Goal: Task Accomplishment & Management: Manage account settings

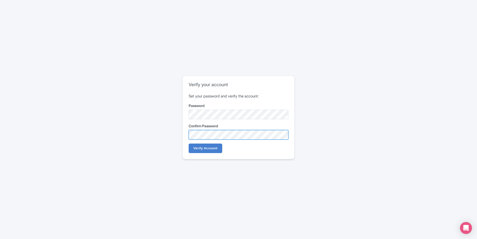
click at [189, 144] on input "Verify Account" at bounding box center [206, 149] width 34 height 10
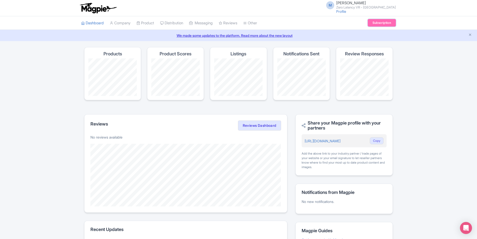
click at [379, 24] on link "Subscription" at bounding box center [382, 23] width 28 height 8
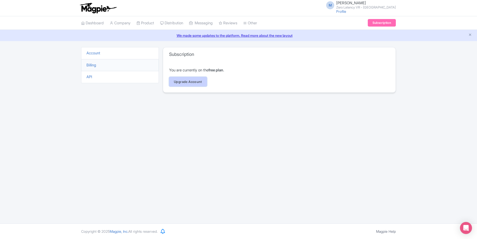
click at [191, 78] on link "Upgrade Account" at bounding box center [188, 82] width 38 height 10
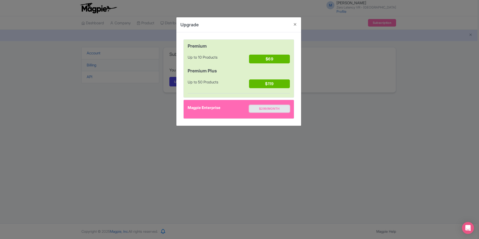
click at [270, 106] on button "$299/month" at bounding box center [269, 109] width 41 height 8
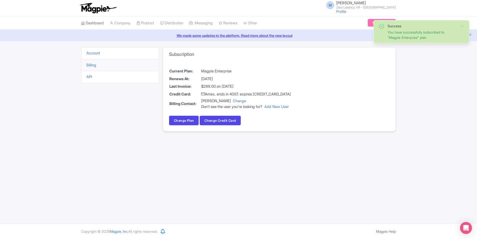
click at [99, 22] on link "Dashboard" at bounding box center [92, 23] width 23 height 14
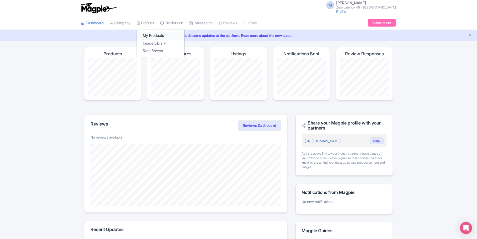
click at [149, 35] on link "My Products" at bounding box center [161, 36] width 48 height 8
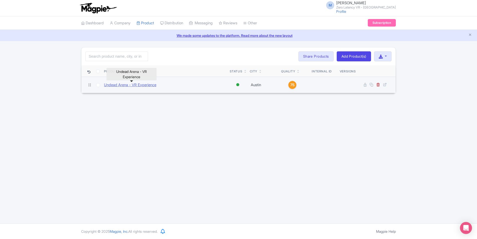
click at [128, 85] on link "Undead Arena - VR Experience" at bounding box center [130, 85] width 52 height 6
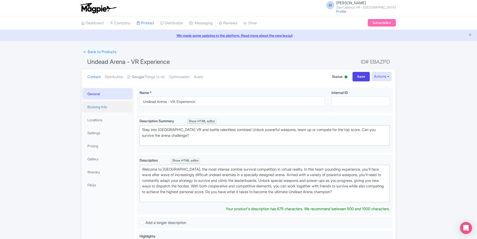
click at [99, 106] on link "Booking Info" at bounding box center [107, 106] width 50 height 11
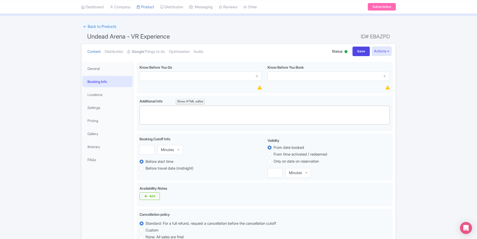
scroll to position [25, 0]
click at [99, 94] on link "Locations" at bounding box center [107, 94] width 50 height 11
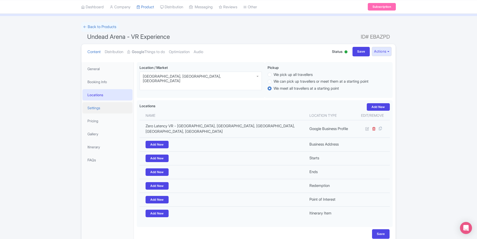
click at [101, 110] on link "Settings" at bounding box center [107, 107] width 50 height 11
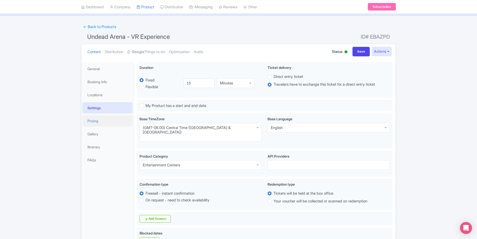
click at [104, 117] on link "Pricing" at bounding box center [107, 120] width 50 height 11
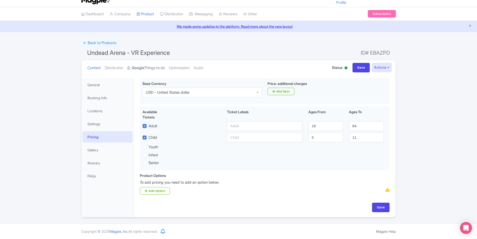
click at [144, 67] on strong "Google" at bounding box center [138, 68] width 13 height 6
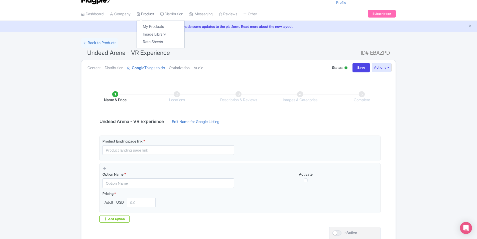
click at [154, 13] on link "Product" at bounding box center [146, 14] width 18 height 14
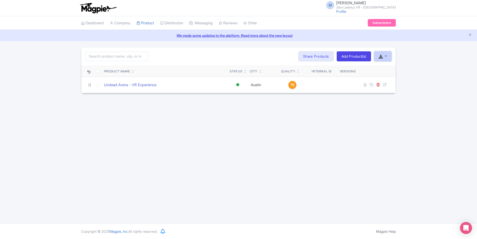
click at [388, 56] on button "button" at bounding box center [383, 56] width 18 height 10
click at [427, 57] on div "Search Bulk Actions Delete Add to Collection Share Products Add to Collection C…" at bounding box center [238, 70] width 477 height 46
click at [322, 54] on link "Share Products" at bounding box center [315, 56] width 35 height 10
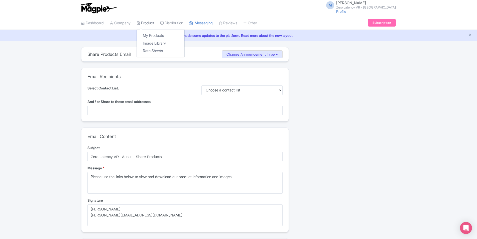
click at [148, 25] on link "Product" at bounding box center [146, 23] width 18 height 14
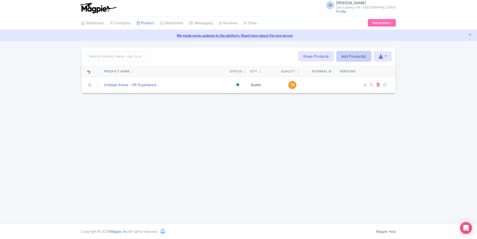
click at [357, 53] on link "Add Product(s)" at bounding box center [354, 56] width 34 height 10
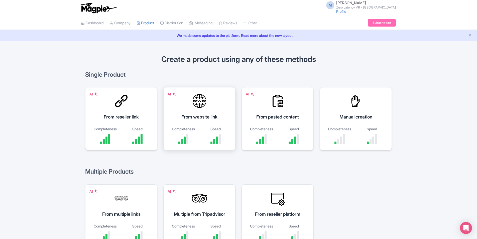
click at [206, 132] on div "Speed" at bounding box center [215, 135] width 27 height 18
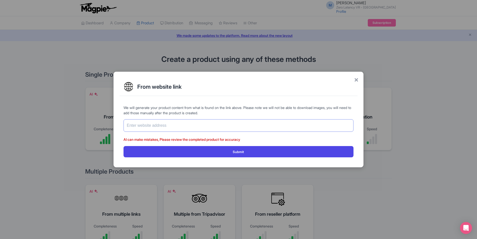
click at [239, 125] on input "text" at bounding box center [239, 125] width 230 height 13
paste input "https://book.peek.com/s/bf4b9bc0-51f1-4b77-ad71-e45b13af94dd/wq9LO"
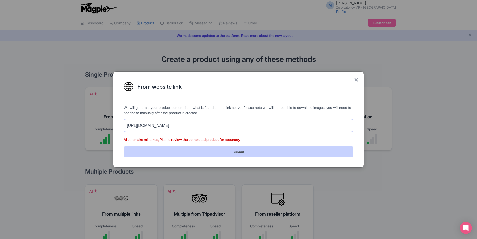
type input "[URL][DOMAIN_NAME]"
click at [243, 150] on button "Submit" at bounding box center [239, 151] width 230 height 11
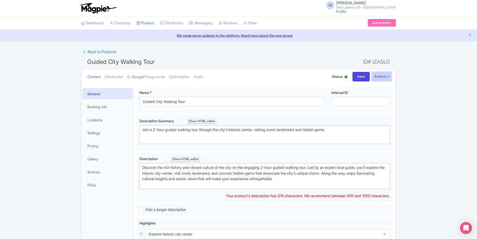
click at [385, 77] on button "Actions" at bounding box center [382, 76] width 20 height 9
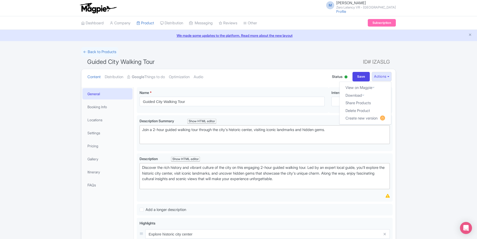
click at [420, 85] on div "Success Product created successfully from website link. ← Back to Products Guid…" at bounding box center [238, 218] width 477 height 342
click at [100, 50] on link "← Back to Products" at bounding box center [99, 52] width 37 height 10
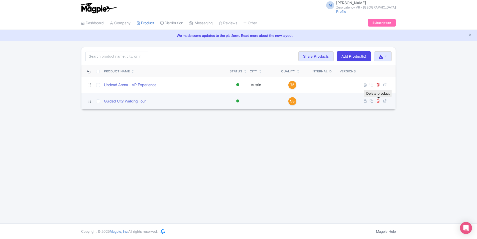
click at [378, 101] on icon at bounding box center [378, 101] width 4 height 4
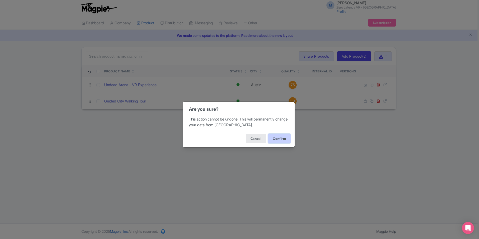
click at [280, 139] on button "Confirm" at bounding box center [279, 139] width 23 height 10
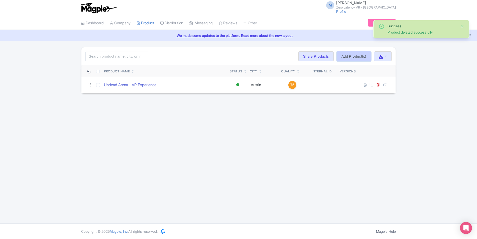
click at [353, 57] on link "Add Product(s)" at bounding box center [354, 56] width 34 height 10
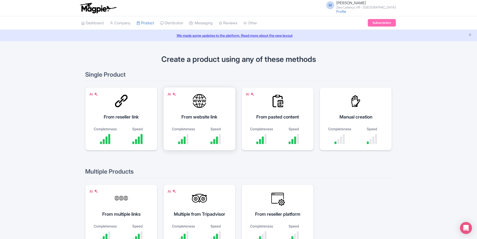
click at [224, 118] on div "From website link" at bounding box center [200, 117] width 60 height 7
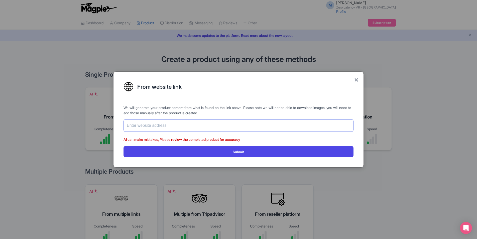
click at [219, 124] on input "text" at bounding box center [239, 125] width 230 height 13
paste input "https://zerolatencyvr.com/en/experience/outbreak"
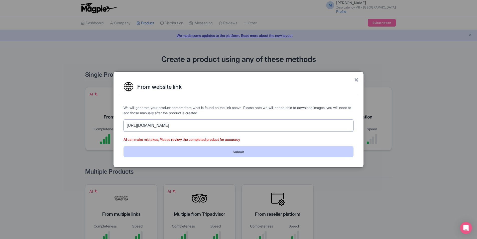
type input "https://zerolatencyvr.com/en/experience/outbreak"
click at [233, 151] on button "Submit" at bounding box center [239, 151] width 230 height 11
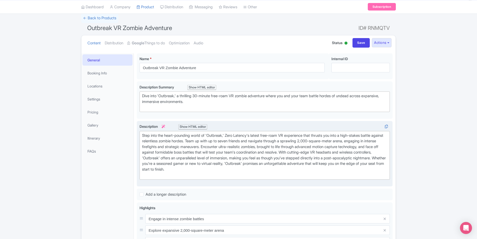
scroll to position [25, 0]
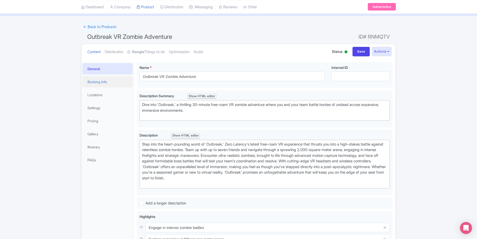
click at [97, 84] on link "Booking Info" at bounding box center [107, 81] width 50 height 11
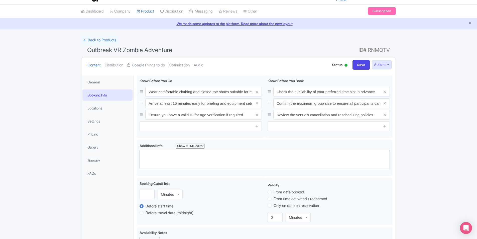
scroll to position [0, 0]
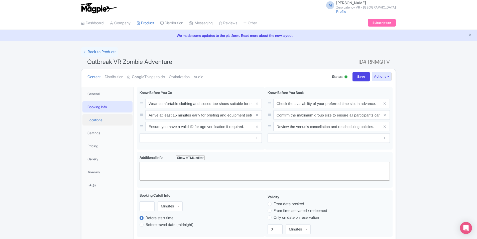
click at [96, 118] on link "Locations" at bounding box center [107, 119] width 50 height 11
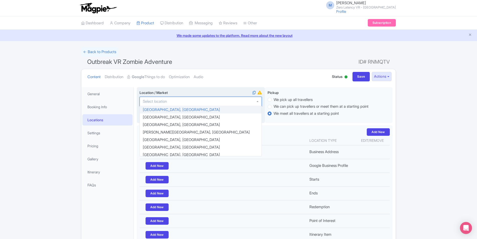
click at [223, 98] on div at bounding box center [201, 102] width 122 height 10
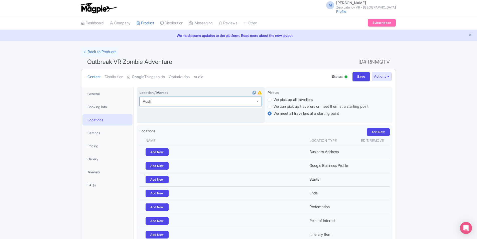
type input "Austin"
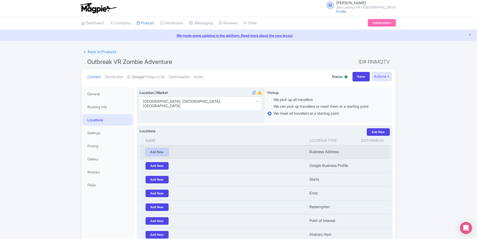
click at [162, 149] on link "Add New" at bounding box center [157, 152] width 23 height 8
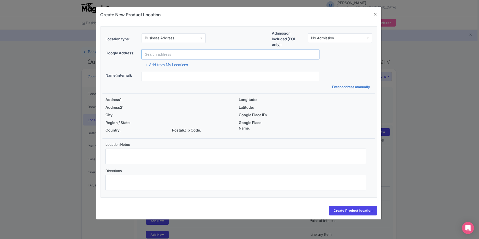
click at [174, 54] on input "text" at bounding box center [231, 55] width 178 height 10
click at [143, 64] on div "+ Add from My Locations" at bounding box center [239, 63] width 267 height 9
click at [150, 64] on link "+ Add from My Locations" at bounding box center [167, 64] width 42 height 5
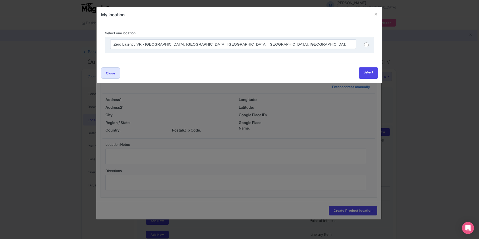
click at [368, 44] on input "radio" at bounding box center [366, 44] width 5 height 5
radio input "true"
click at [366, 73] on link "Select" at bounding box center [368, 72] width 19 height 11
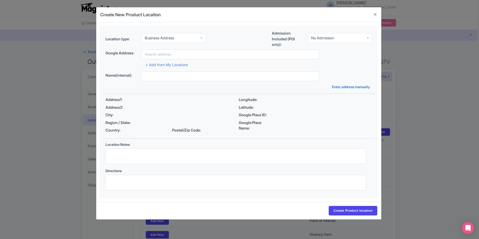
type input "Zero Latency VR - [GEOGRAPHIC_DATA], [GEOGRAPHIC_DATA], [GEOGRAPHIC_DATA], [GEO…"
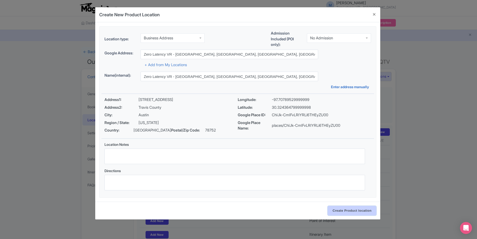
click at [332, 212] on input "Create Product location" at bounding box center [352, 211] width 49 height 10
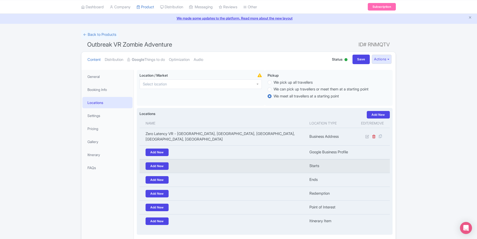
scroll to position [25, 0]
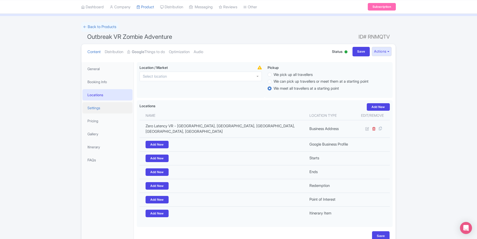
click at [99, 110] on link "Settings" at bounding box center [107, 107] width 50 height 11
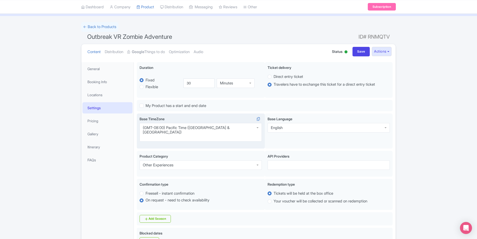
click at [236, 129] on div "(GMT-08:00) Pacific Time (US & Canada)" at bounding box center [201, 132] width 122 height 19
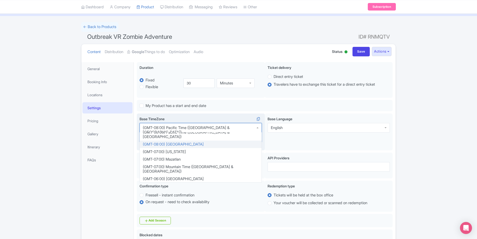
scroll to position [50, 0]
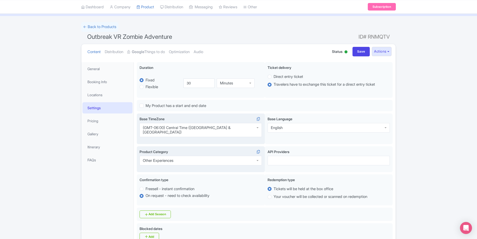
click at [233, 156] on div "Other Experiences" at bounding box center [201, 161] width 122 height 10
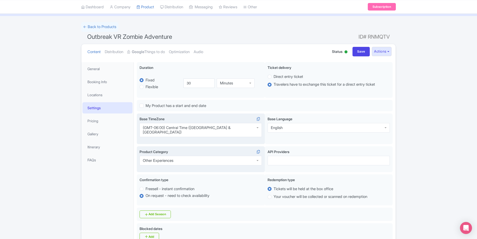
click at [198, 156] on div "Other Experiences" at bounding box center [201, 161] width 122 height 10
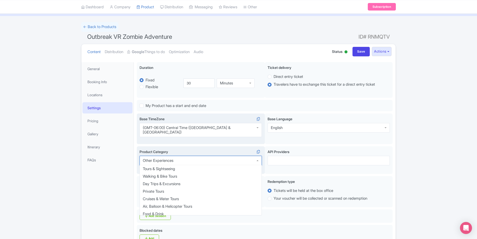
scroll to position [0, 0]
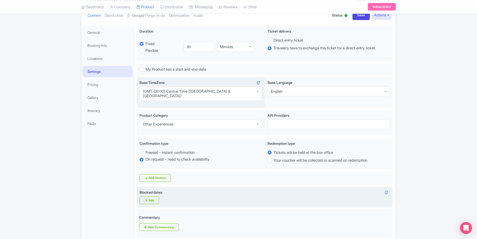
scroll to position [50, 0]
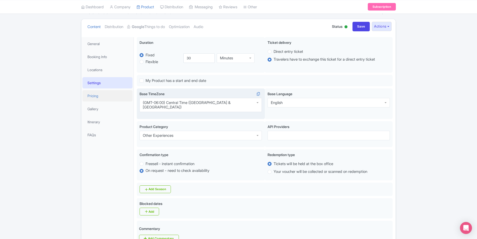
click at [98, 94] on link "Pricing" at bounding box center [107, 95] width 50 height 11
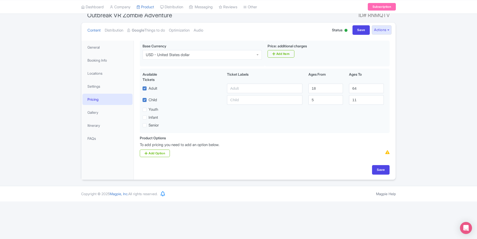
scroll to position [9, 0]
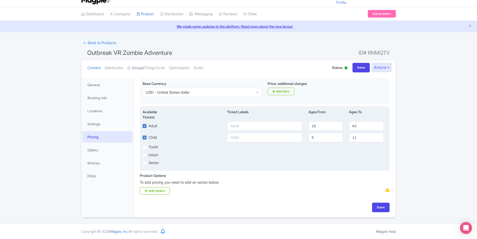
click at [147, 147] on div "Youth" at bounding box center [151, 147] width 16 height 6
click at [149, 147] on label "Youth" at bounding box center [154, 147] width 10 height 6
click at [149, 147] on input "Youth" at bounding box center [150, 145] width 3 height 3
checkbox input "true"
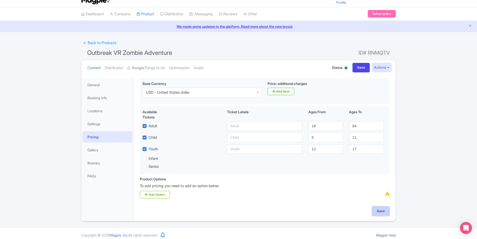
click at [381, 211] on input "Save" at bounding box center [381, 212] width 18 height 10
type input "Update Product"
click at [101, 152] on link "Gallery" at bounding box center [107, 149] width 50 height 11
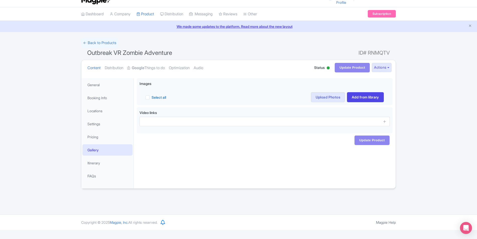
scroll to position [0, 0]
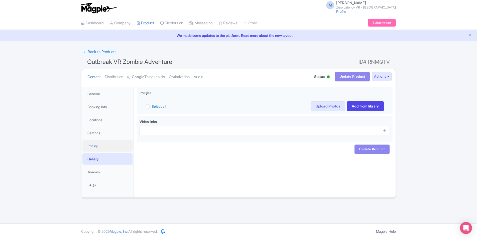
click at [102, 146] on link "Pricing" at bounding box center [107, 145] width 50 height 11
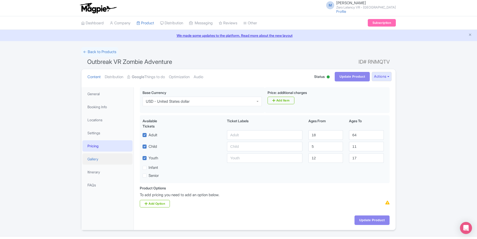
click at [106, 154] on link "Gallery" at bounding box center [107, 158] width 50 height 11
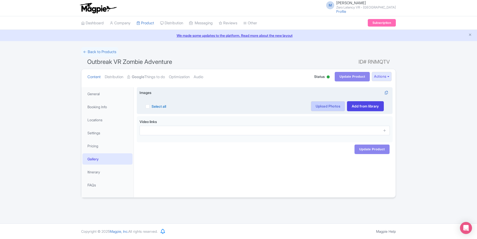
click at [332, 106] on link "Upload Photos" at bounding box center [328, 106] width 34 height 10
click at [320, 106] on link "Upload Photos" at bounding box center [328, 106] width 34 height 10
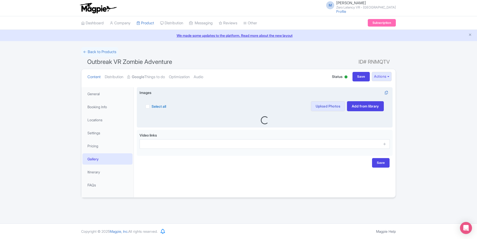
click at [213, 104] on div "Select all Actions Remove from product Delete Download Export Upscale with Magp…" at bounding box center [265, 106] width 238 height 10
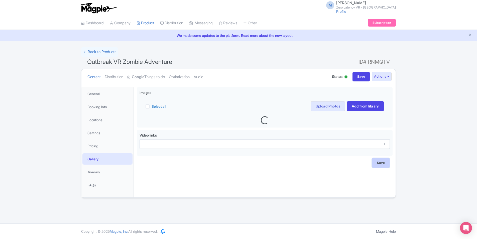
click at [379, 163] on input "Save" at bounding box center [381, 163] width 18 height 10
type input "Saving..."
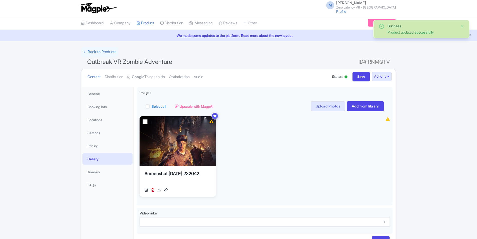
scroll to position [33, 0]
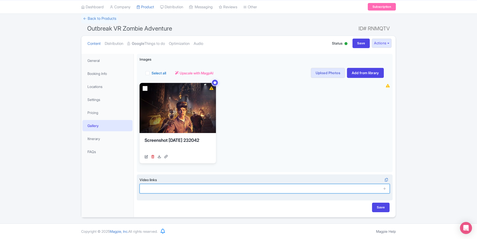
click at [238, 189] on input "text" at bounding box center [265, 189] width 250 height 10
paste input "[URL][DOMAIN_NAME]"
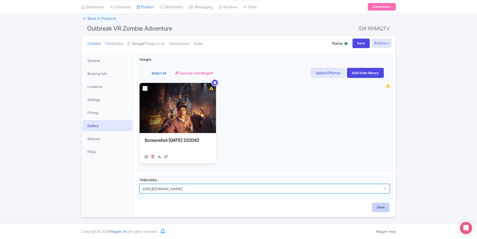
type input "https://youtu.be/JWoFz3UAlnc"
click at [382, 205] on input "Save" at bounding box center [381, 208] width 18 height 10
type input "Saving..."
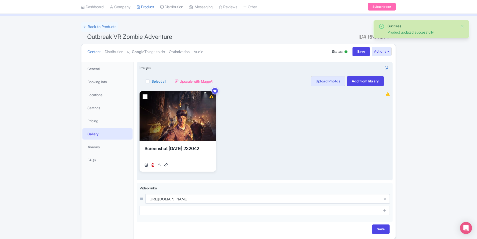
scroll to position [47, 0]
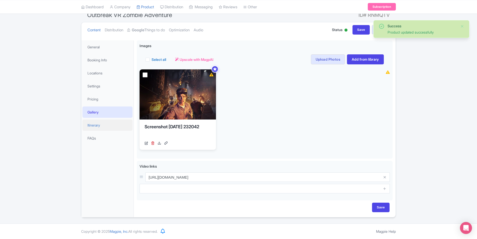
click at [97, 124] on link "Itinerary" at bounding box center [107, 125] width 50 height 11
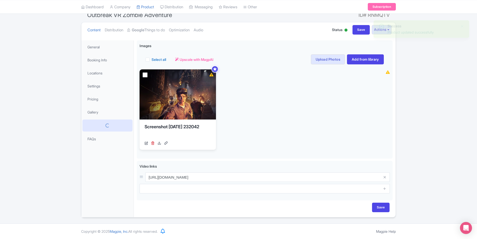
scroll to position [0, 0]
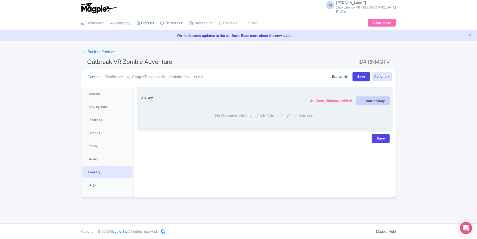
click at [363, 97] on link "Add Itinerary" at bounding box center [373, 101] width 34 height 8
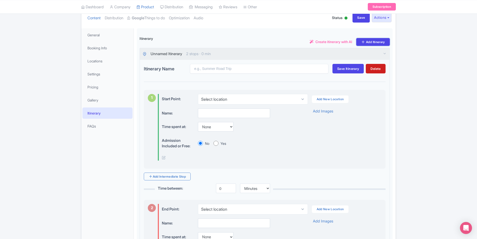
scroll to position [50, 0]
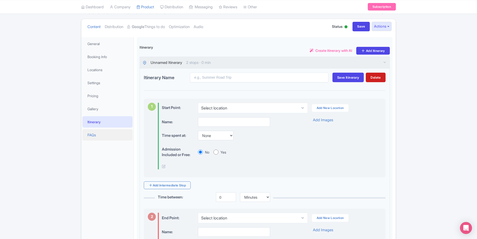
click at [99, 136] on link "FAQs" at bounding box center [107, 134] width 50 height 11
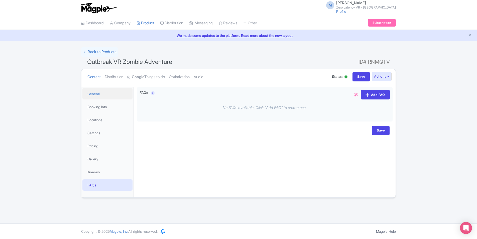
click at [99, 93] on link "General" at bounding box center [107, 93] width 50 height 11
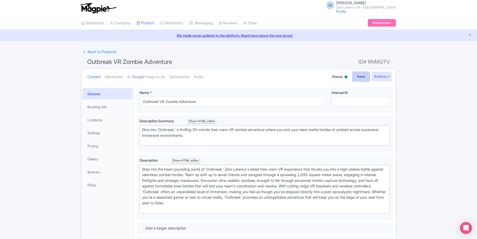
click at [354, 75] on input "Save" at bounding box center [362, 77] width 18 height 10
type input "Saving..."
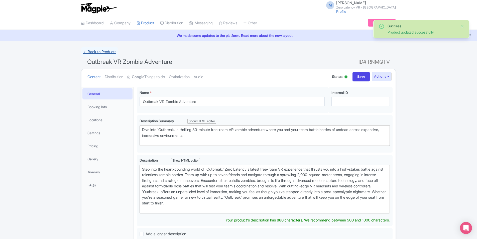
click at [100, 52] on link "← Back to Products" at bounding box center [99, 52] width 37 height 10
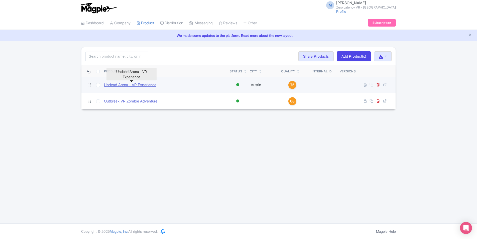
click at [148, 85] on link "Undead Arena - VR Experience" at bounding box center [130, 85] width 52 height 6
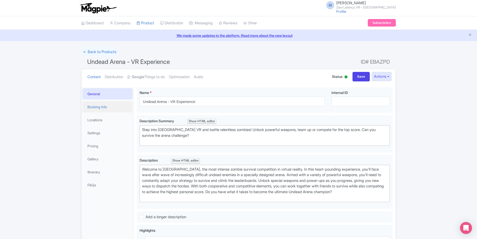
click at [109, 106] on link "Booking Info" at bounding box center [107, 106] width 50 height 11
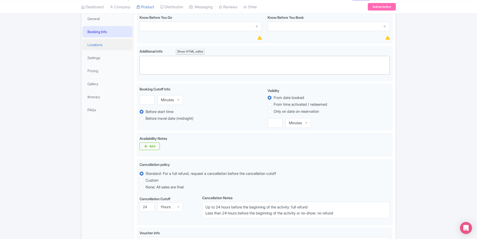
click at [101, 43] on link "Locations" at bounding box center [107, 44] width 50 height 11
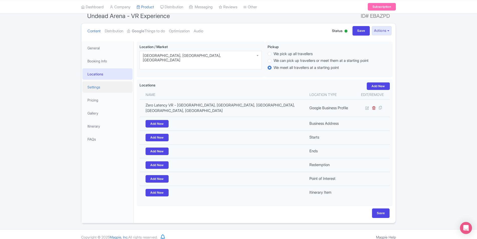
click at [99, 83] on link "Settings" at bounding box center [107, 86] width 50 height 11
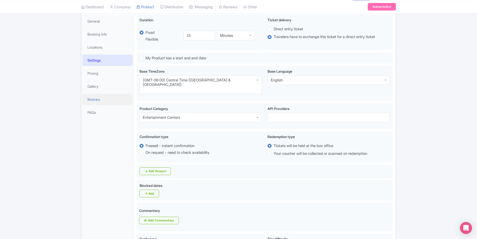
scroll to position [71, 0]
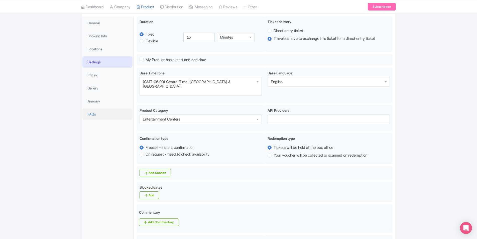
click at [101, 114] on link "FAQs" at bounding box center [107, 114] width 50 height 11
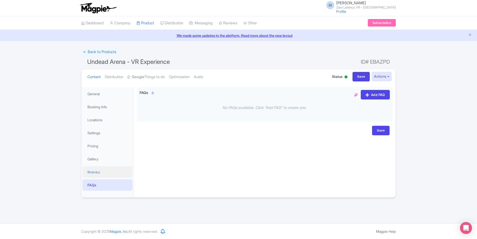
click at [112, 174] on link "Itinerary" at bounding box center [107, 171] width 50 height 11
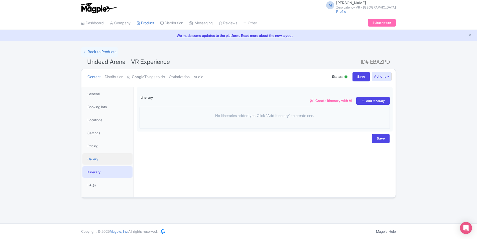
click at [109, 162] on link "Gallery" at bounding box center [107, 158] width 50 height 11
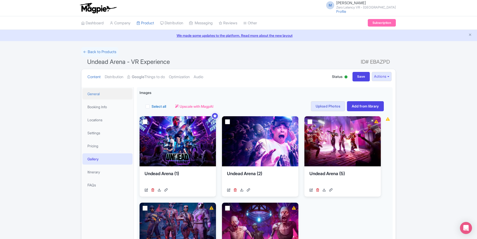
click at [90, 94] on link "General" at bounding box center [107, 93] width 50 height 11
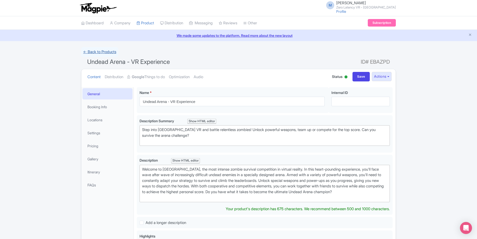
click at [106, 53] on link "← Back to Products" at bounding box center [99, 52] width 37 height 10
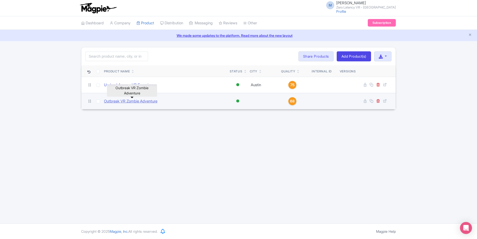
click at [128, 103] on link "Outbreak VR Zombie Adventure" at bounding box center [130, 101] width 53 height 6
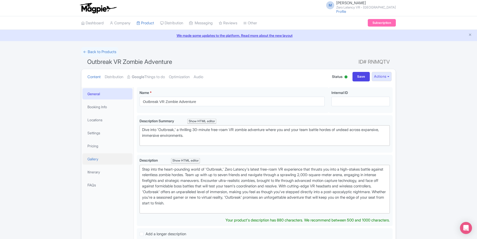
click at [110, 162] on link "Gallery" at bounding box center [107, 158] width 50 height 11
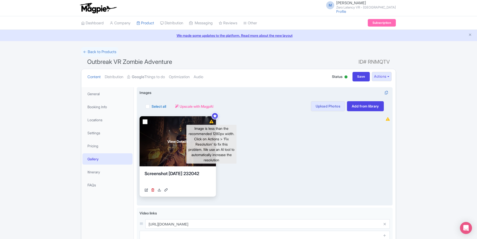
click at [213, 122] on icon at bounding box center [212, 122] width 4 height 4
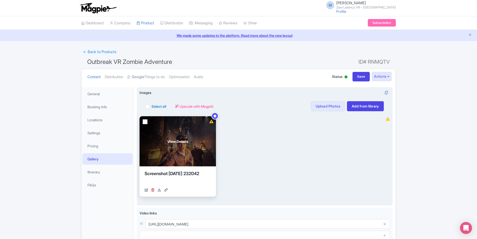
click at [209, 126] on div "View Details" at bounding box center [178, 141] width 76 height 50
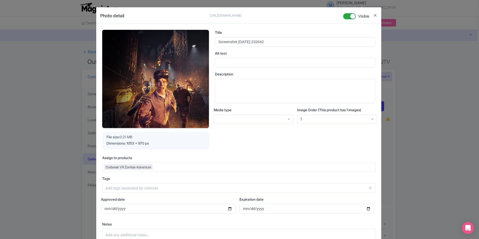
click at [174, 58] on img at bounding box center [155, 79] width 107 height 98
click at [374, 14] on button "Close" at bounding box center [375, 15] width 4 height 6
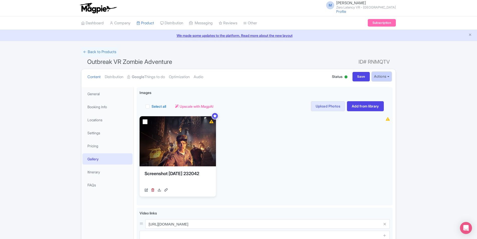
click at [382, 78] on button "Actions" at bounding box center [382, 76] width 20 height 9
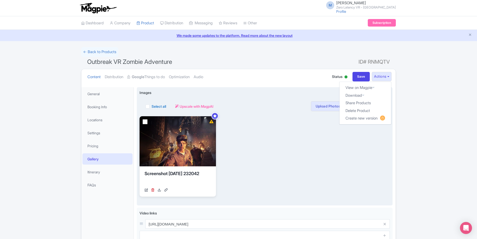
click at [252, 160] on div "View Details Screenshot [DATE] 232042 [URL][DOMAIN_NAME] Your images are being …" at bounding box center [260, 156] width 241 height 80
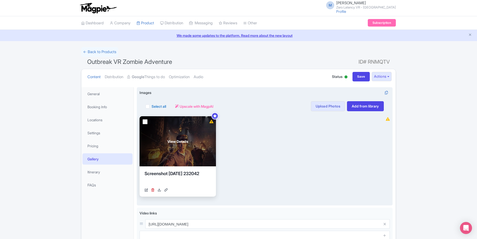
click at [168, 138] on div "View Details" at bounding box center [178, 141] width 76 height 50
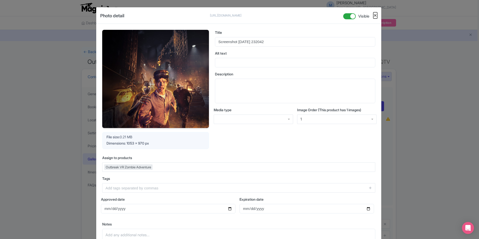
click at [375, 13] on button "Close" at bounding box center [375, 15] width 4 height 6
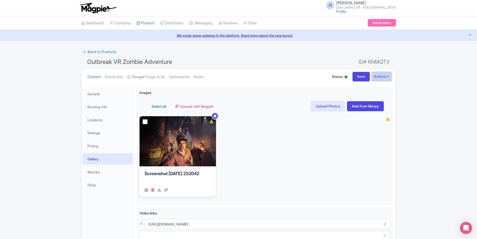
click at [389, 75] on button "Actions" at bounding box center [382, 76] width 20 height 9
click at [370, 118] on link "Create new version" at bounding box center [366, 119] width 52 height 8
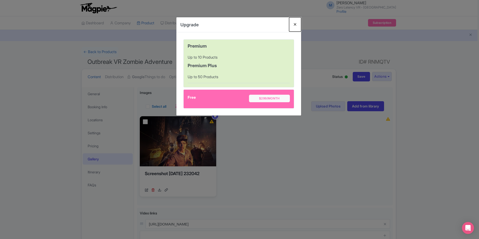
click at [295, 24] on button "Close" at bounding box center [295, 24] width 12 height 14
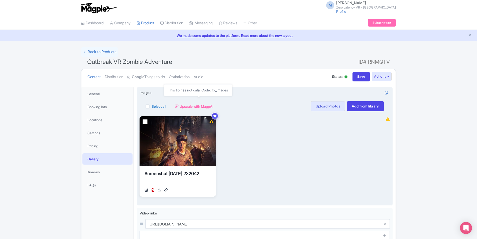
click at [200, 105] on span "Upscale with MagpAI" at bounding box center [197, 106] width 34 height 5
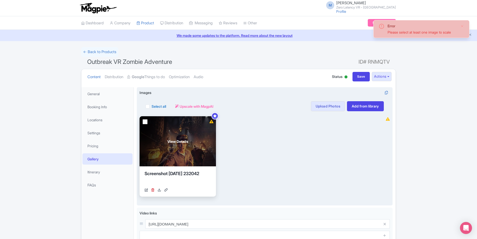
click at [145, 121] on input "checkbox" at bounding box center [145, 121] width 5 height 5
checkbox input "true"
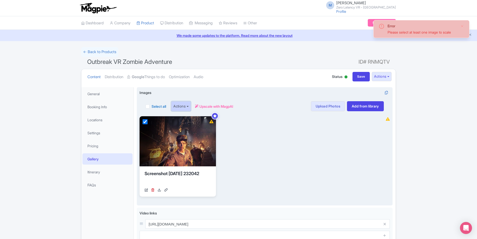
click at [188, 109] on button "Actions" at bounding box center [181, 106] width 20 height 10
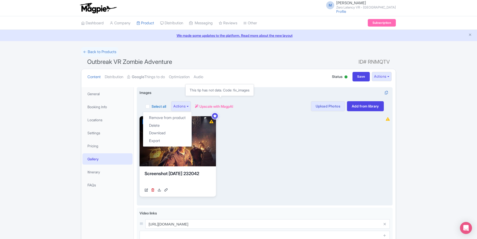
click at [221, 107] on span "Upscale with MagpAI" at bounding box center [216, 106] width 34 height 5
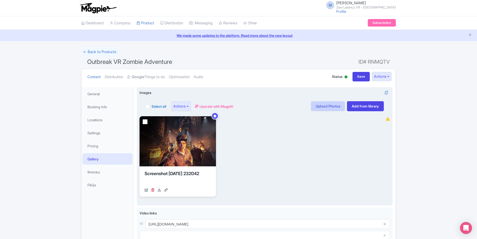
click at [324, 109] on link "Upload Photos" at bounding box center [328, 106] width 34 height 10
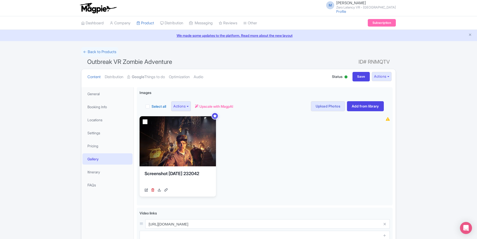
click at [423, 158] on div "Success Upscale image successfully ← Back to Products Outbreak VR Zombie Advent…" at bounding box center [238, 155] width 477 height 217
